Goal: Task Accomplishment & Management: Complete application form

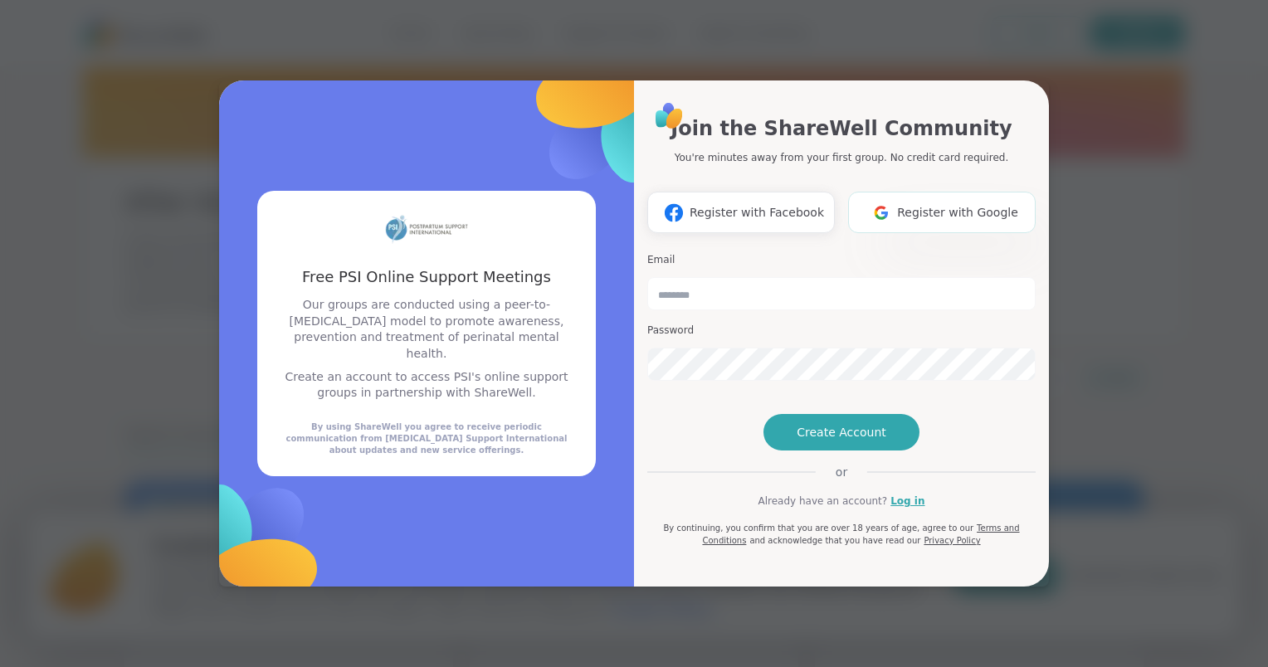
click at [979, 193] on button "Register with Google" at bounding box center [942, 213] width 188 height 42
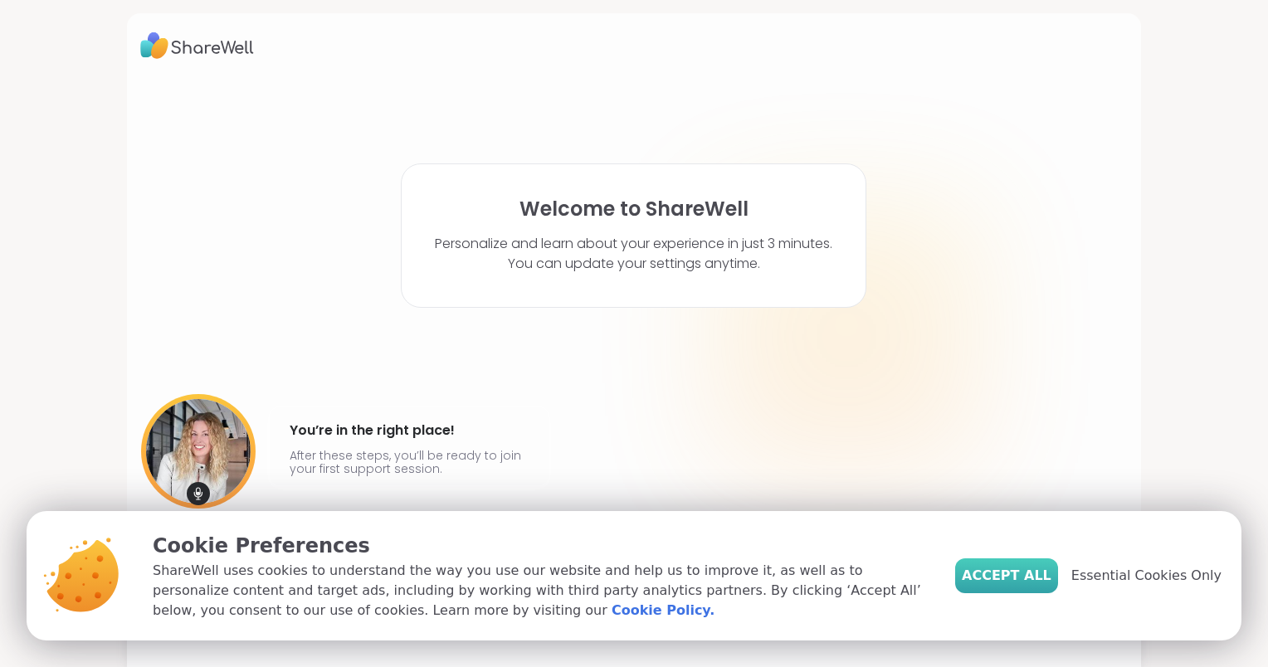
click at [1038, 571] on span "Accept All" at bounding box center [1007, 576] width 90 height 20
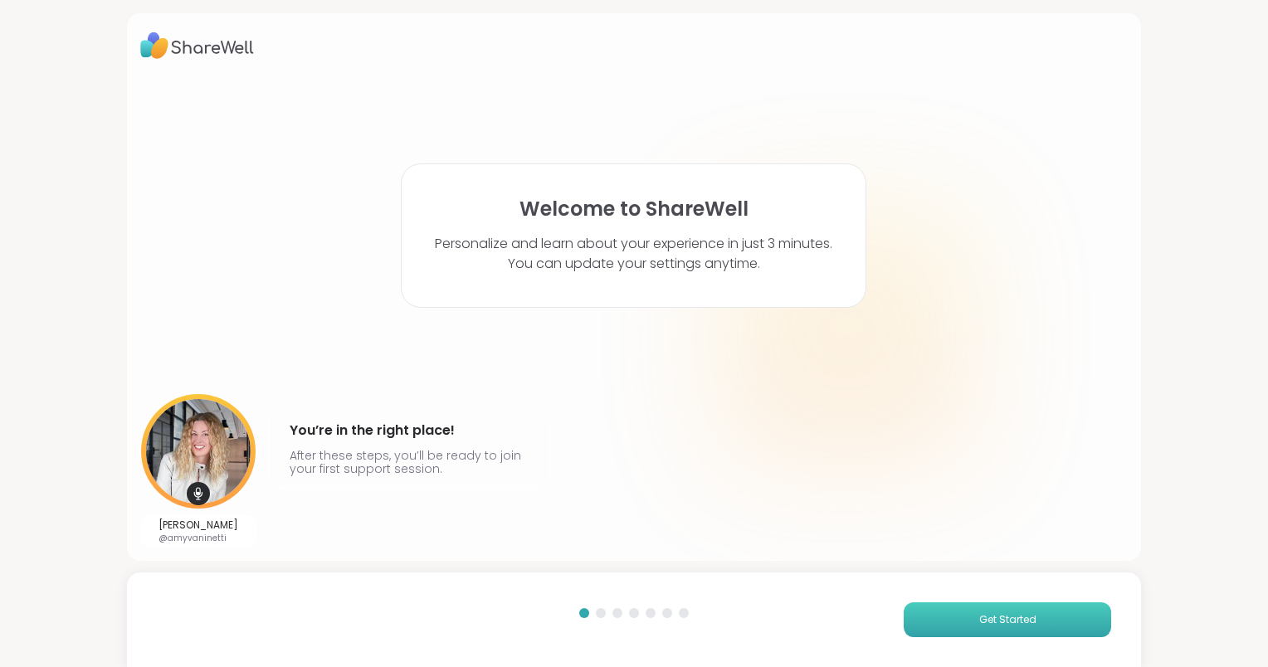
click at [925, 627] on button "Get Started" at bounding box center [1008, 620] width 208 height 35
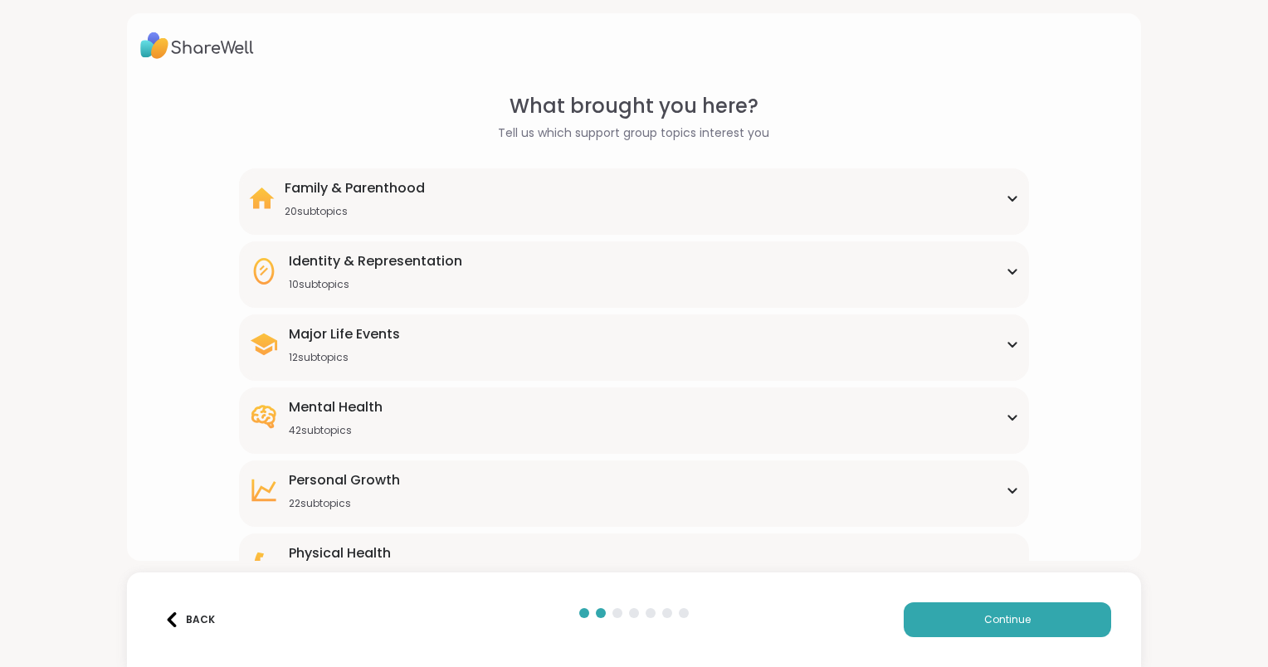
scroll to position [111, 0]
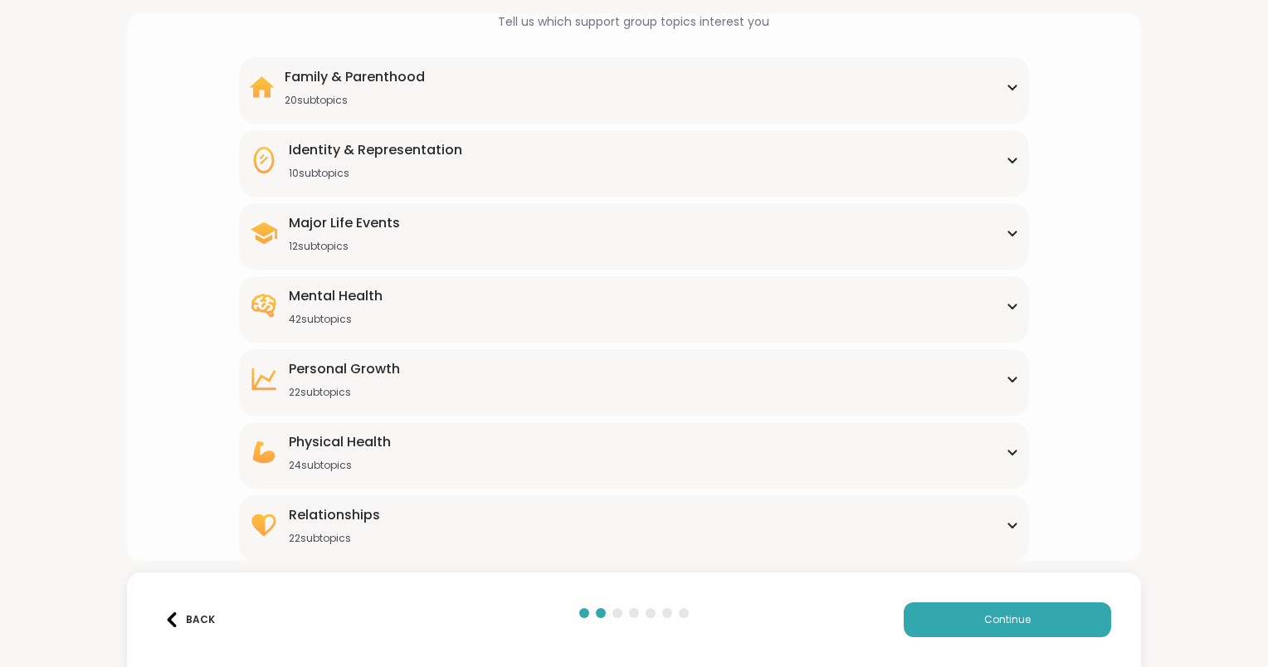
click at [666, 314] on div "Mental Health 42 subtopics" at bounding box center [634, 306] width 770 height 40
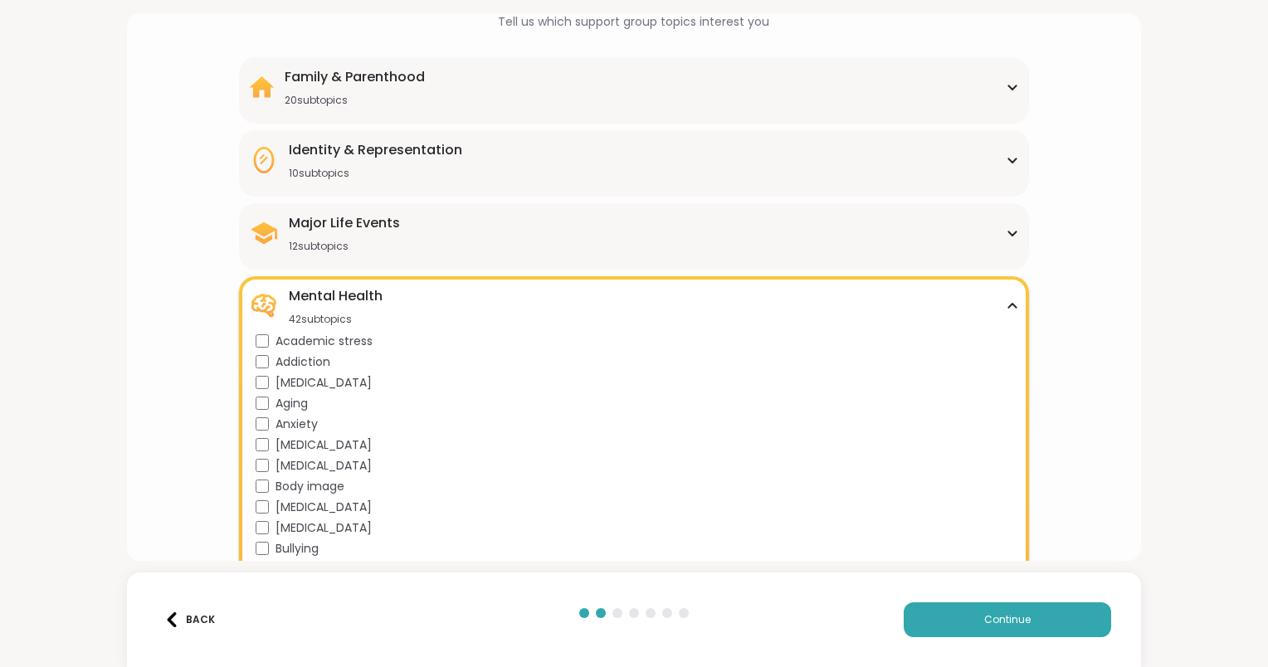
click at [268, 343] on div "Academic stress" at bounding box center [638, 341] width 764 height 17
click at [985, 638] on div "Back Continue" at bounding box center [634, 620] width 1014 height 95
click at [987, 629] on button "Continue" at bounding box center [1008, 620] width 208 height 35
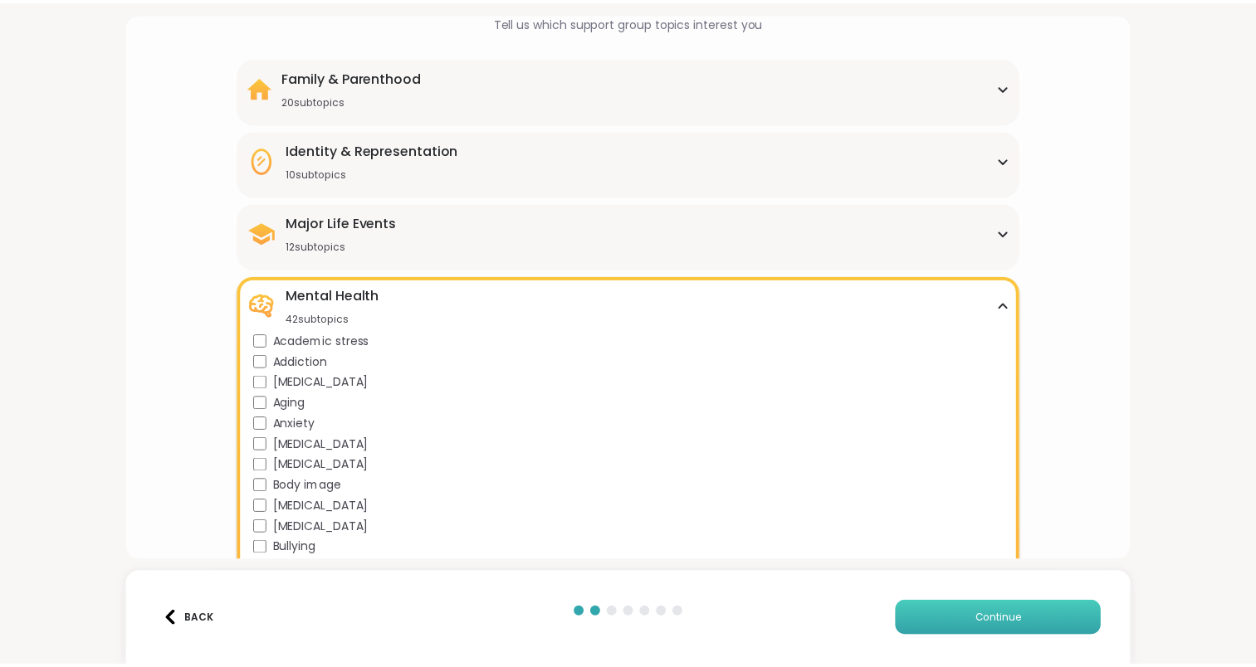
scroll to position [0, 0]
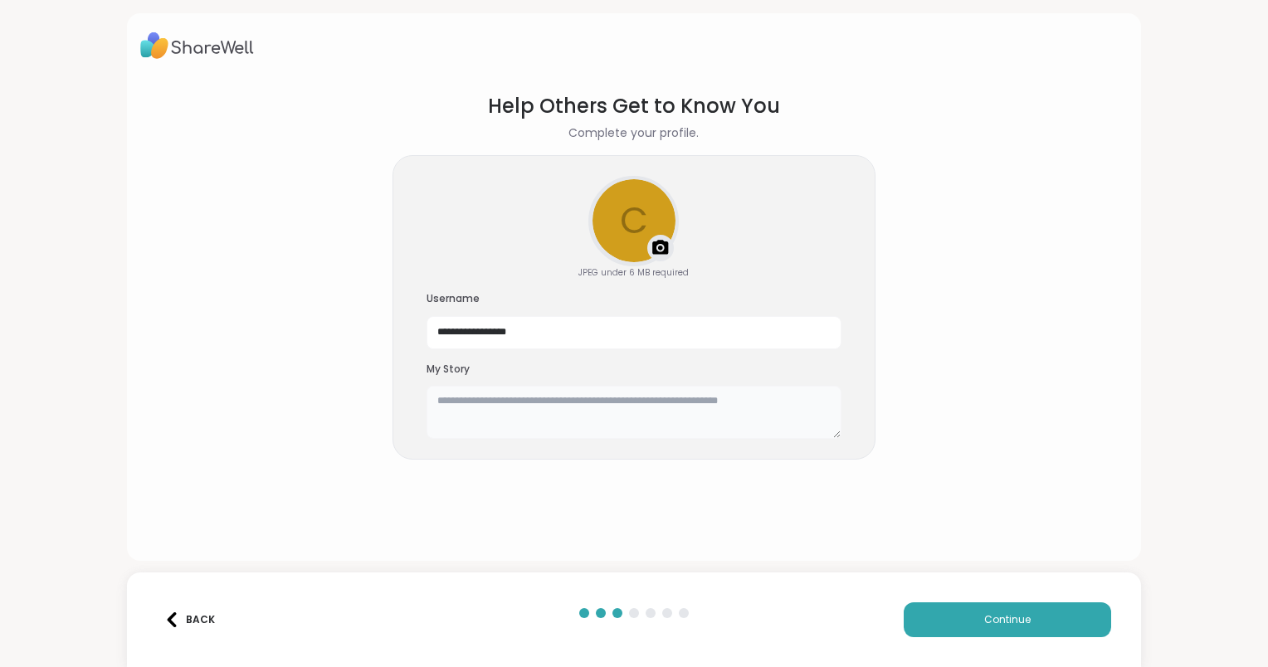
click at [647, 422] on textarea at bounding box center [634, 412] width 415 height 53
click at [961, 624] on button "Continue" at bounding box center [1008, 620] width 208 height 35
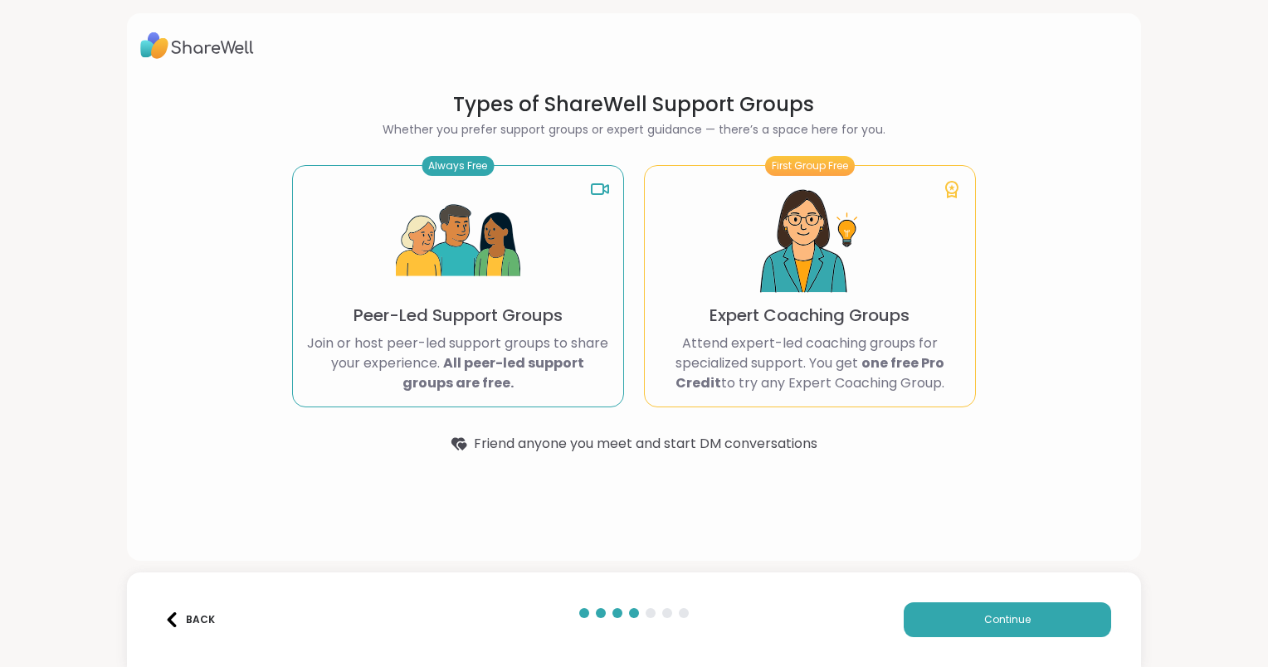
click at [441, 270] on img at bounding box center [458, 241] width 125 height 125
click at [943, 621] on button "Continue" at bounding box center [1008, 620] width 208 height 35
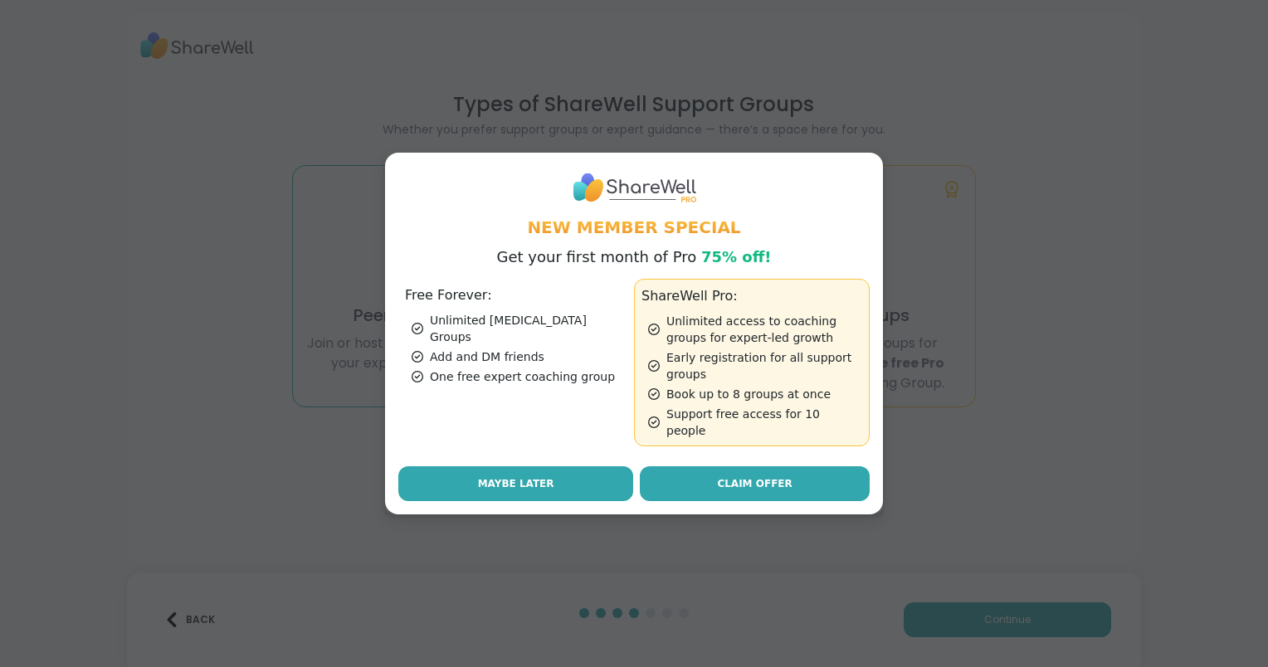
click at [522, 477] on span "Maybe Later" at bounding box center [516, 484] width 76 height 15
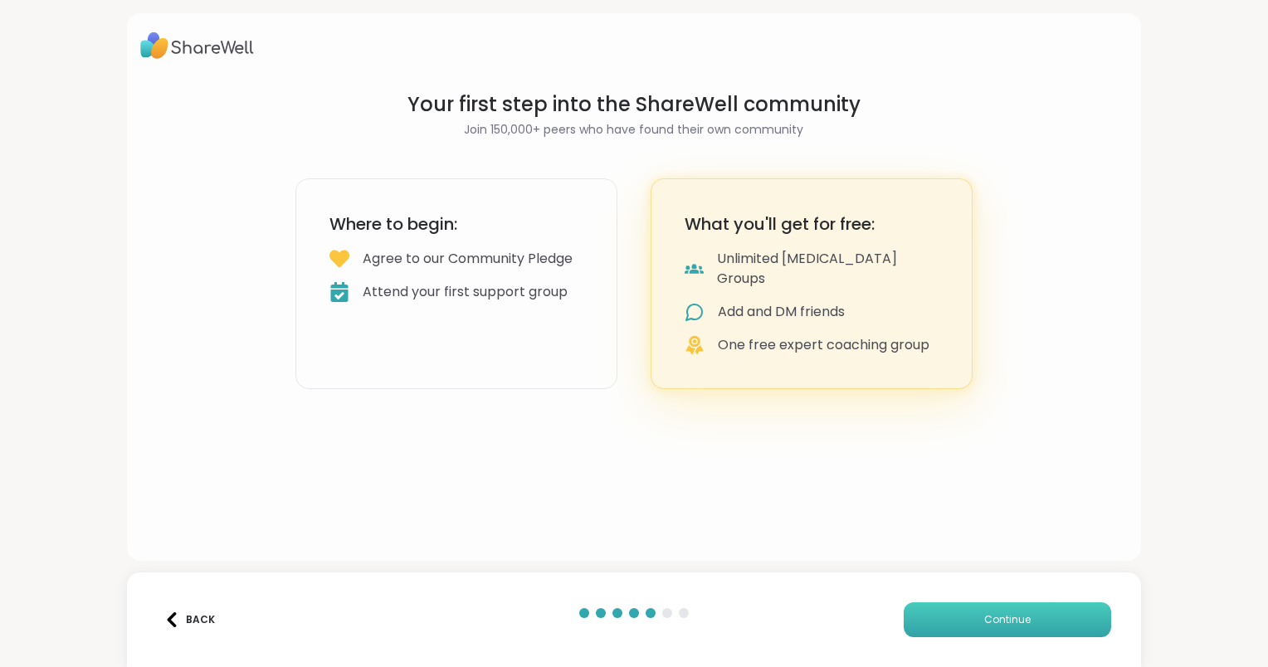
click at [949, 605] on button "Continue" at bounding box center [1008, 620] width 208 height 35
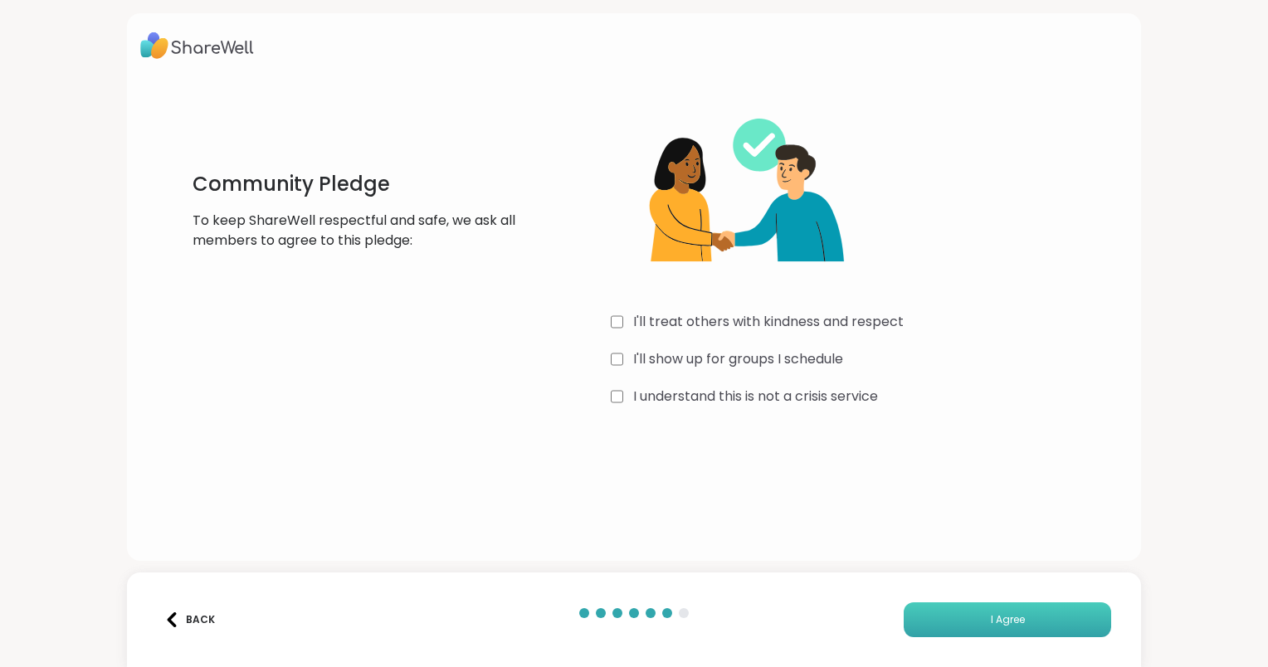
click at [904, 629] on button "I Agree" at bounding box center [1008, 620] width 208 height 35
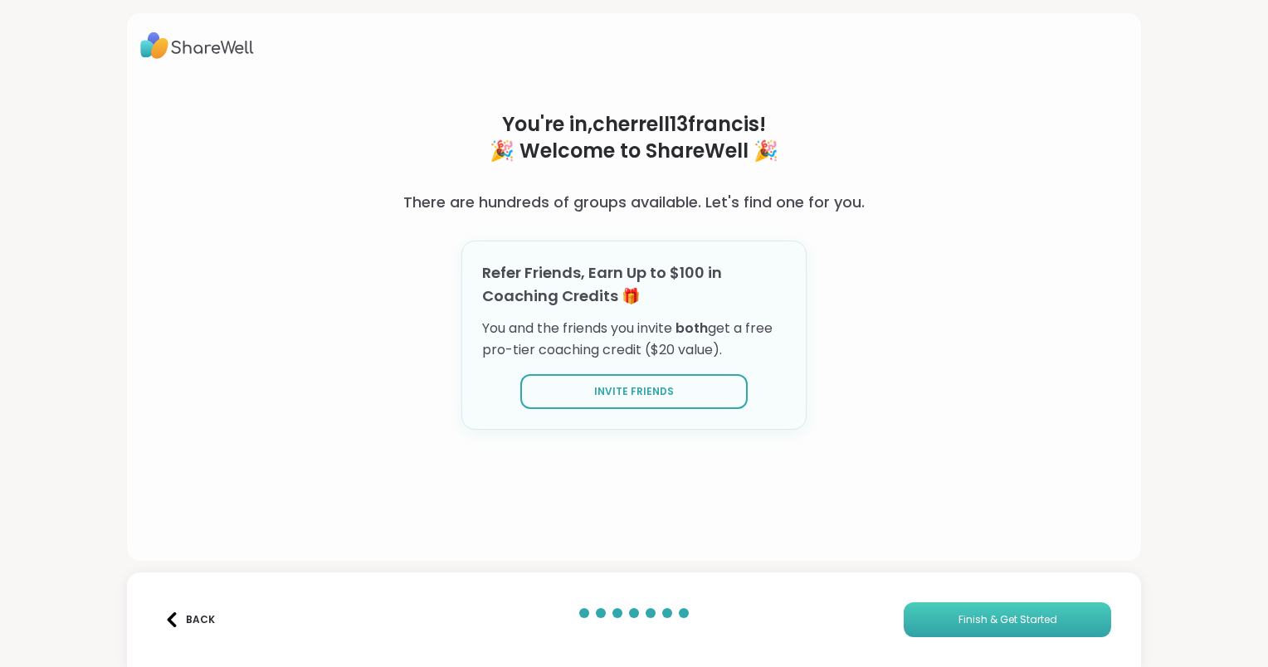
click at [959, 618] on span "Finish & Get Started" at bounding box center [1008, 620] width 99 height 15
